Goal: Transaction & Acquisition: Obtain resource

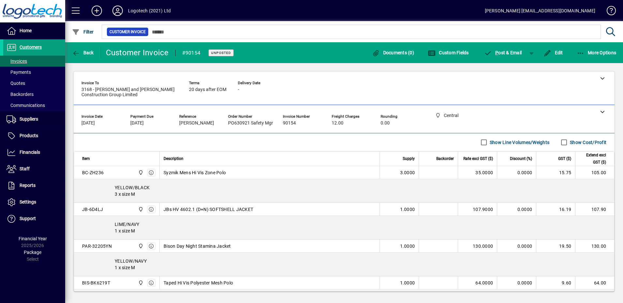
scroll to position [127, 0]
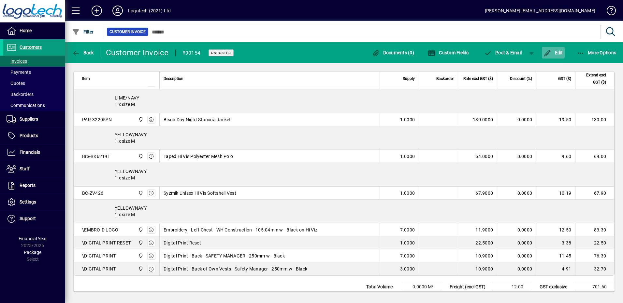
click at [546, 51] on icon "button" at bounding box center [547, 53] width 8 height 7
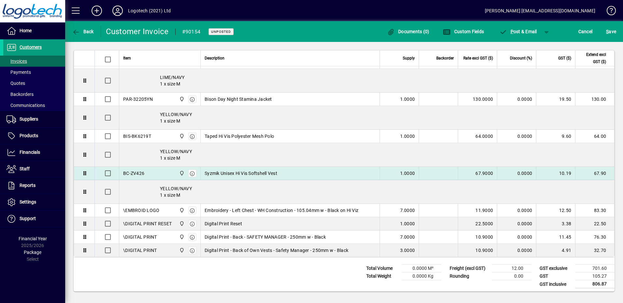
scroll to position [131, 0]
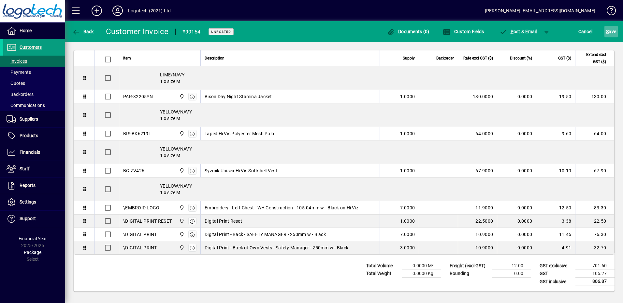
click at [613, 32] on span "S ave" at bounding box center [611, 31] width 10 height 10
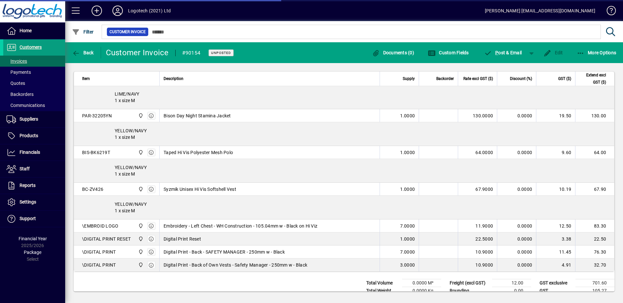
scroll to position [129, 0]
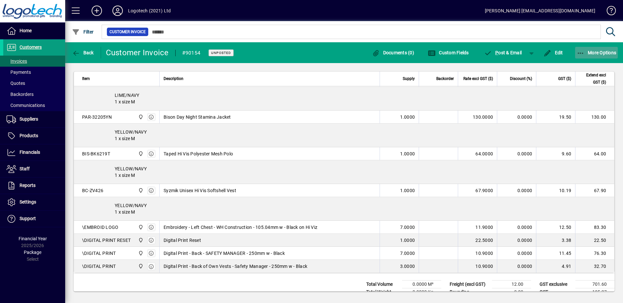
click at [593, 50] on span "More Options" at bounding box center [596, 52] width 40 height 5
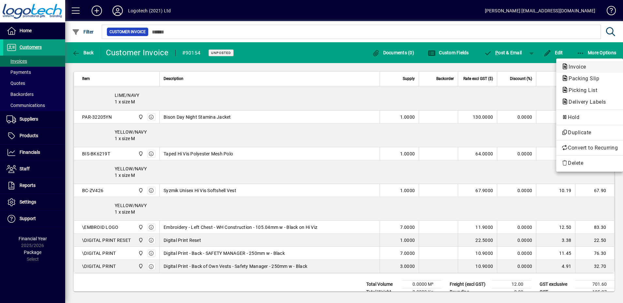
click at [587, 66] on span "Invoice" at bounding box center [575, 67] width 28 height 6
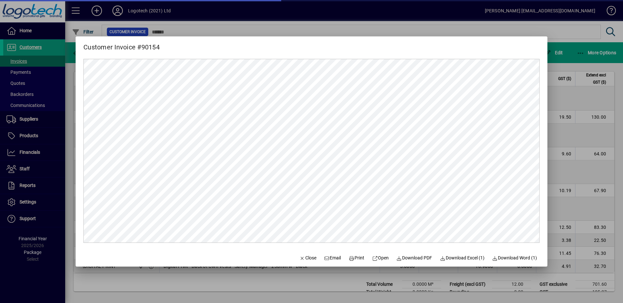
scroll to position [0, 0]
click at [358, 259] on span "Print" at bounding box center [356, 258] width 16 height 7
click at [400, 258] on span "Download PDF" at bounding box center [414, 258] width 36 height 7
click at [305, 258] on span "Close" at bounding box center [307, 258] width 17 height 7
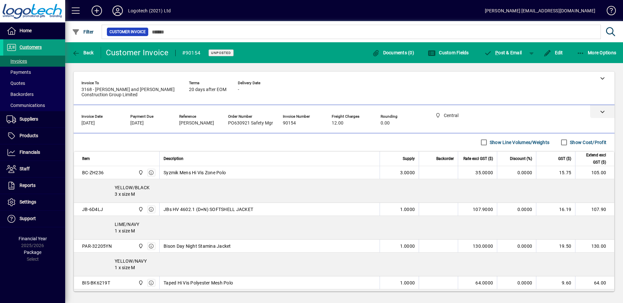
click at [600, 112] on div at bounding box center [602, 111] width 24 height 13
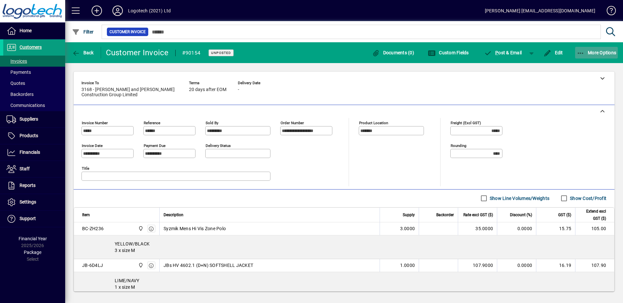
click at [584, 55] on span "More Options" at bounding box center [596, 52] width 40 height 5
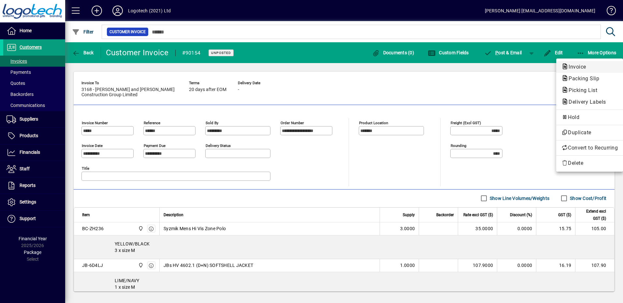
click at [577, 69] on span "Invoice" at bounding box center [575, 67] width 28 height 6
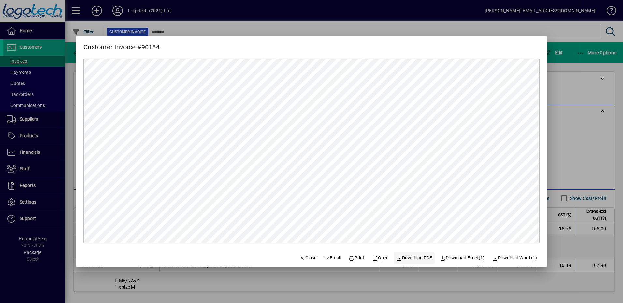
click at [400, 260] on span "Download PDF" at bounding box center [414, 258] width 36 height 7
